Goal: Find contact information: Find contact information

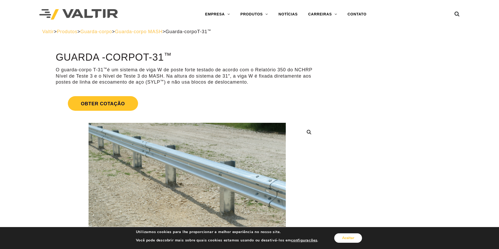
click at [354, 238] on button "Aceitar" at bounding box center [348, 238] width 28 height 9
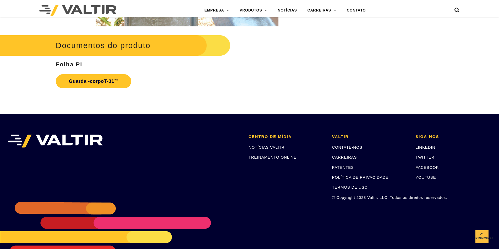
scroll to position [940, 0]
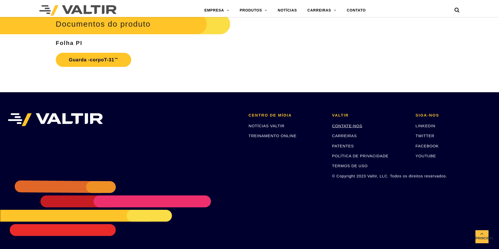
click at [342, 125] on font "CONTATE-NOS" at bounding box center [347, 126] width 30 height 4
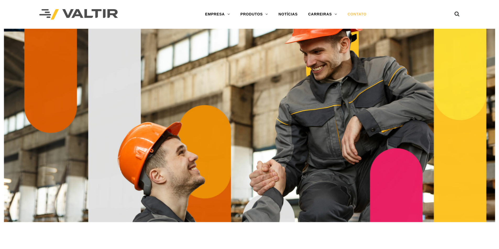
click at [360, 15] on font "CONTATO" at bounding box center [356, 14] width 19 height 4
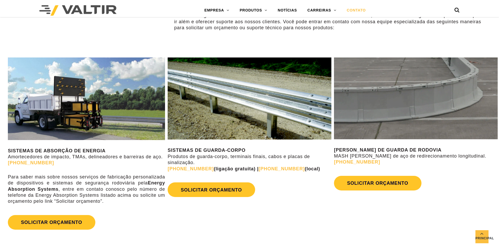
scroll to position [262, 0]
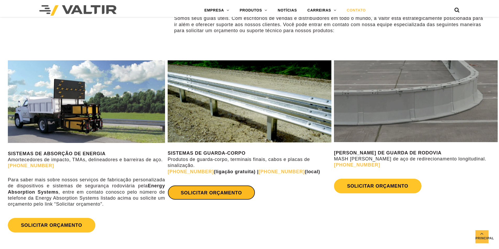
click at [213, 196] on font "SOLICITAR ORÇAMENTO" at bounding box center [211, 193] width 61 height 5
